Goal: Task Accomplishment & Management: Complete application form

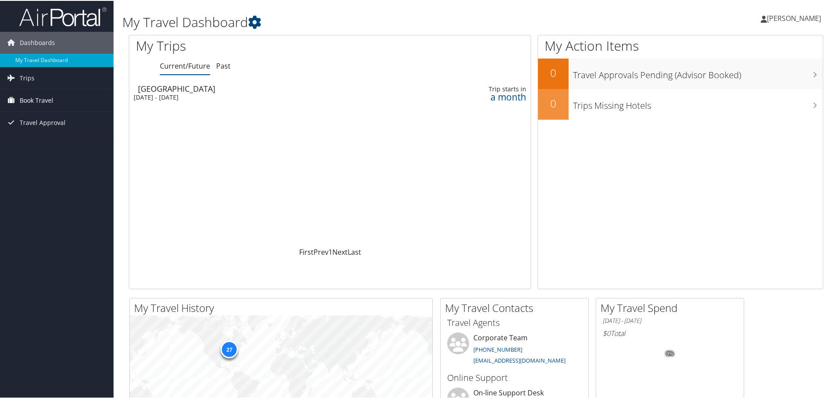
click at [40, 103] on span "Book Travel" at bounding box center [37, 100] width 34 height 22
click at [57, 117] on link "Agent Booking Request" at bounding box center [56, 116] width 113 height 13
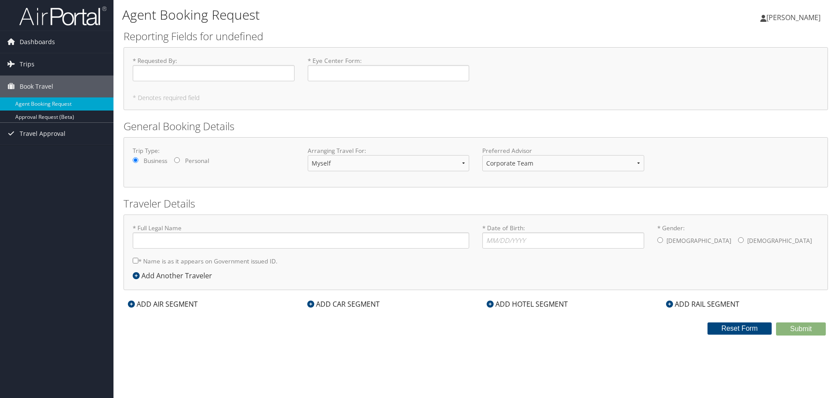
type input "[PERSON_NAME]"
